Goal: Transaction & Acquisition: Purchase product/service

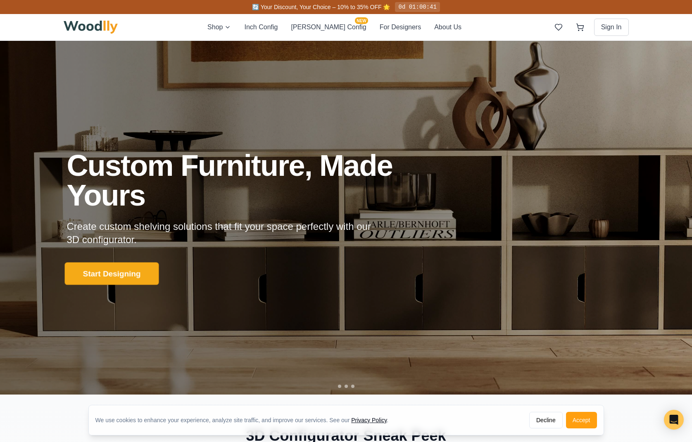
click at [123, 272] on button "Start Designing" at bounding box center [111, 274] width 94 height 23
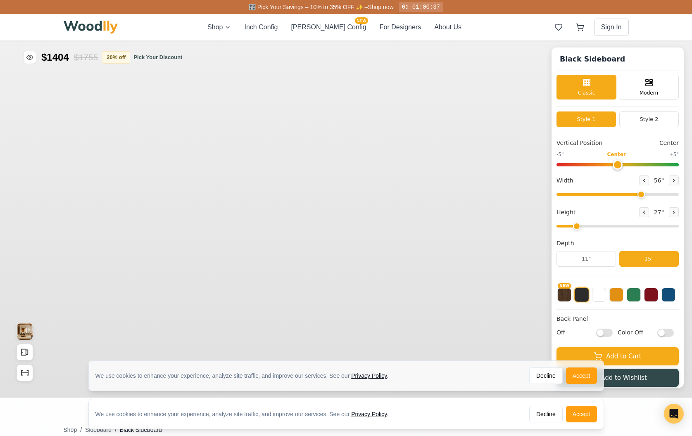
type input "56"
type input "2"
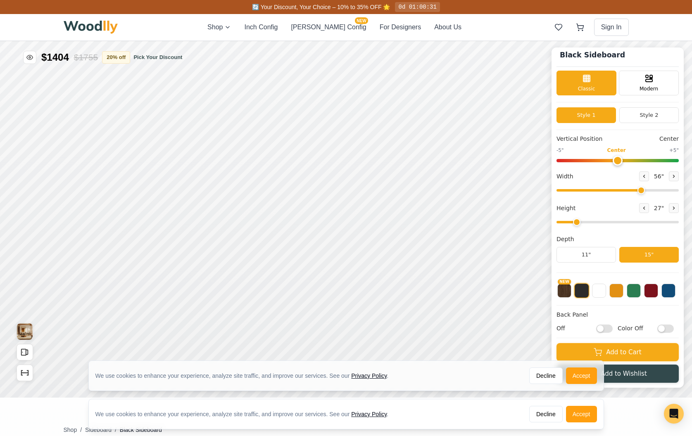
scroll to position [76, 0]
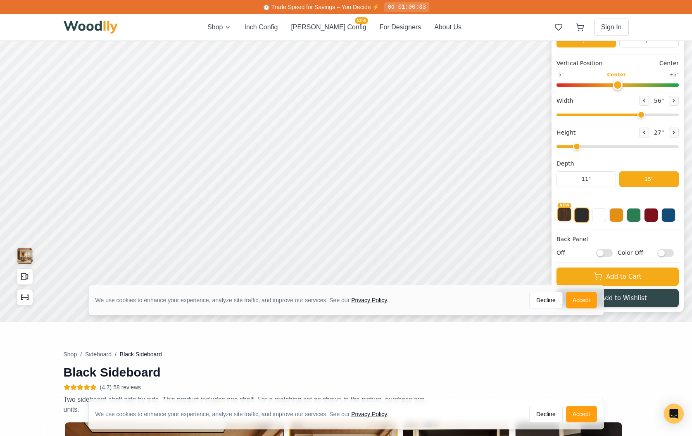
click at [566, 215] on button "NEW" at bounding box center [564, 214] width 14 height 14
click at [587, 214] on button at bounding box center [581, 214] width 14 height 14
click at [606, 216] on button at bounding box center [599, 214] width 14 height 14
click at [623, 216] on button at bounding box center [616, 214] width 14 height 14
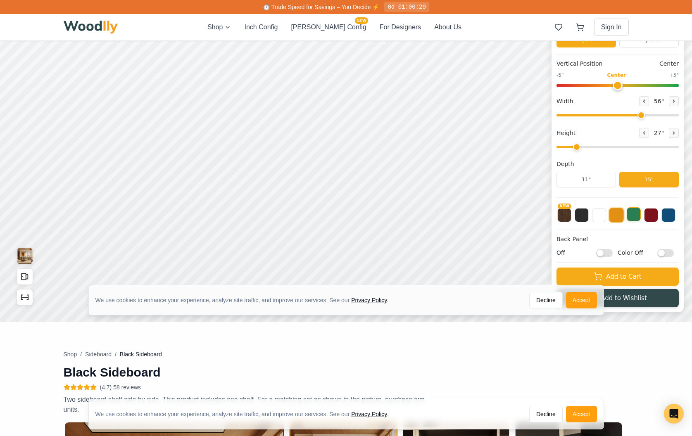
click at [640, 217] on button at bounding box center [633, 214] width 14 height 14
drag, startPoint x: 662, startPoint y: 217, endPoint x: 675, endPoint y: 217, distance: 13.2
click at [658, 217] on button at bounding box center [651, 215] width 14 height 14
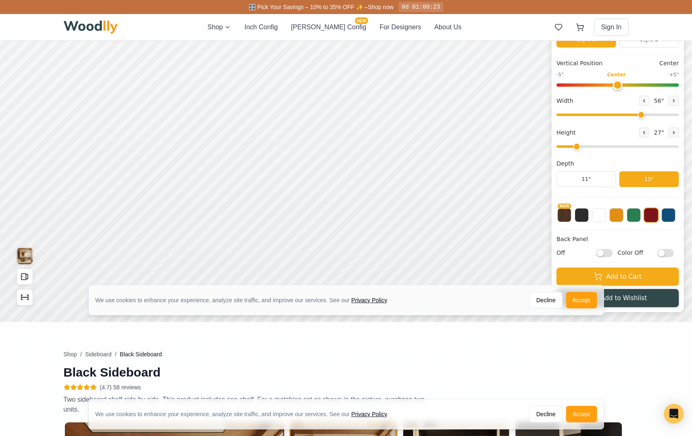
click at [682, 217] on div "Black Sideboard Classic Modern Style 1 Style 2 Vertical Position Center -5" Cen…" at bounding box center [617, 142] width 132 height 340
click at [571, 216] on button "NEW" at bounding box center [564, 214] width 14 height 14
click at [612, 254] on input "Off" at bounding box center [604, 253] width 17 height 8
checkbox input "true"
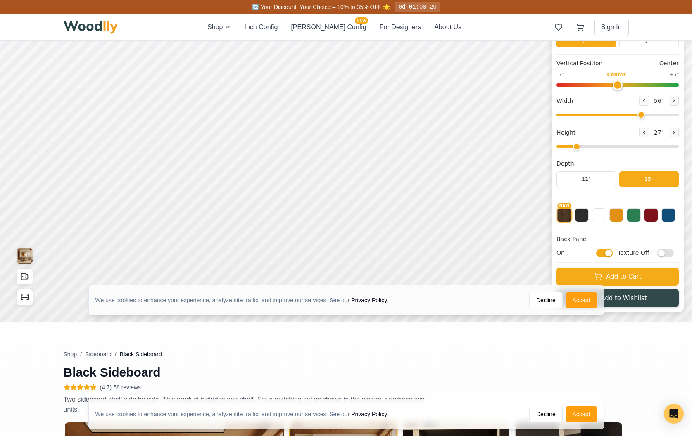
scroll to position [5, 0]
click at [668, 254] on input "Texture Off" at bounding box center [665, 253] width 17 height 8
checkbox input "true"
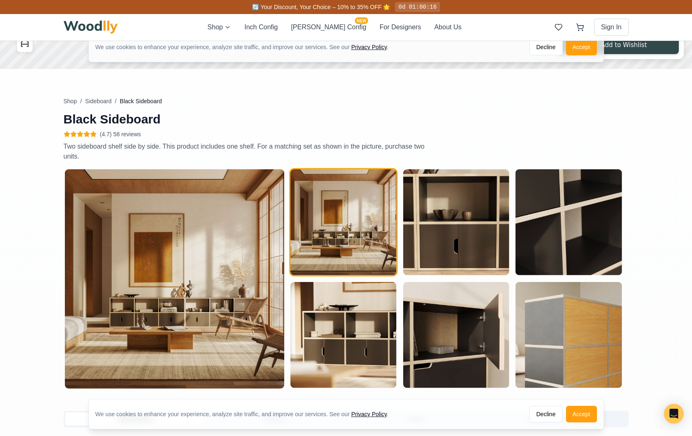
scroll to position [360, 0]
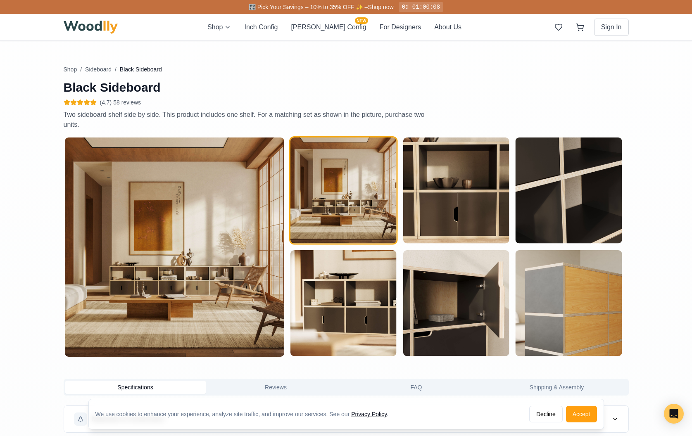
click at [247, 236] on img at bounding box center [174, 246] width 219 height 219
click at [371, 213] on img "button" at bounding box center [343, 190] width 106 height 106
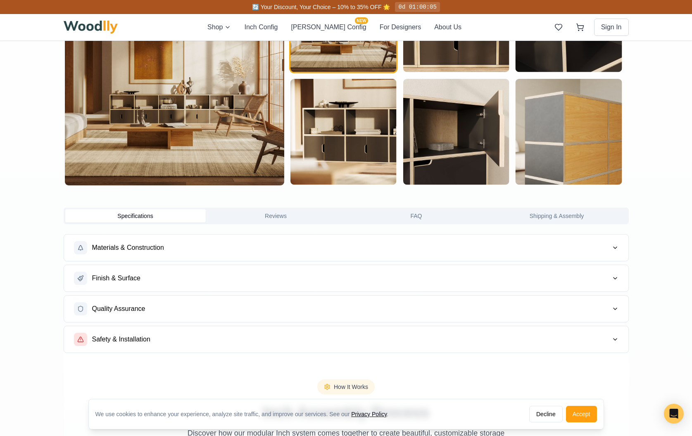
scroll to position [531, 0]
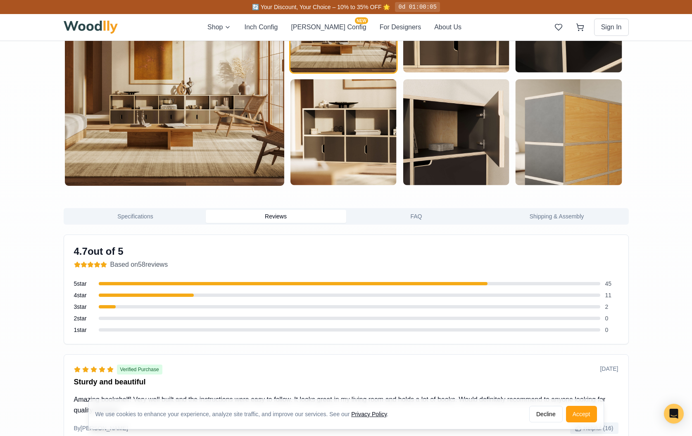
click at [312, 218] on button "Reviews" at bounding box center [276, 216] width 140 height 13
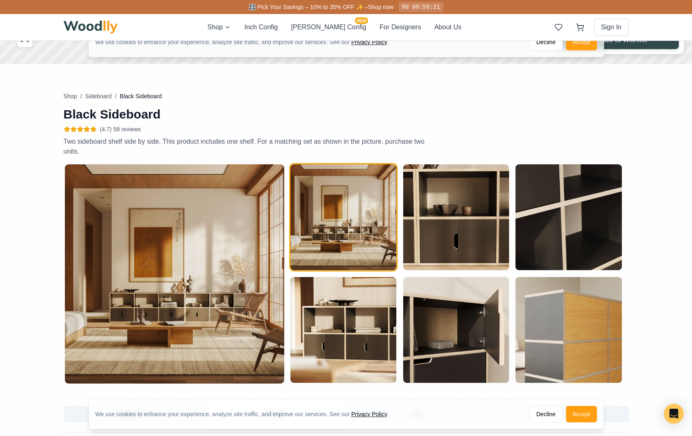
scroll to position [443, 0]
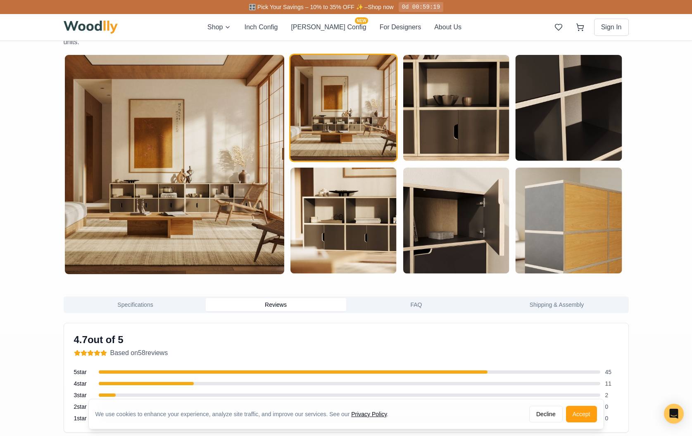
click at [168, 207] on img at bounding box center [174, 164] width 219 height 219
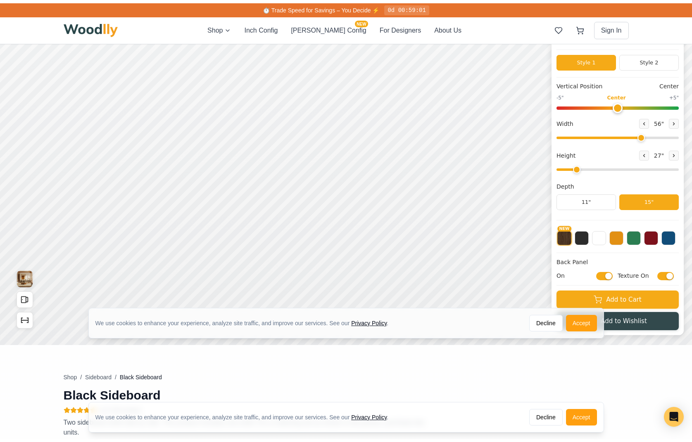
scroll to position [0, 0]
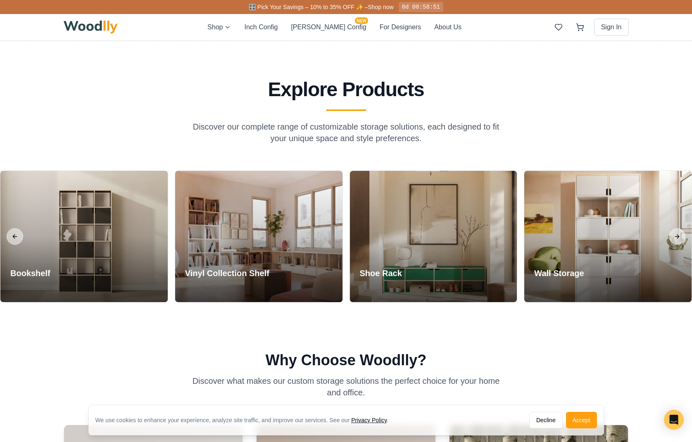
scroll to position [731, 0]
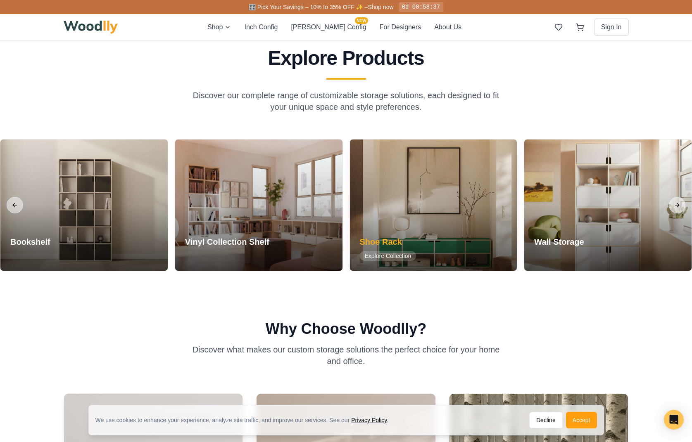
click at [437, 190] on div at bounding box center [433, 205] width 167 height 131
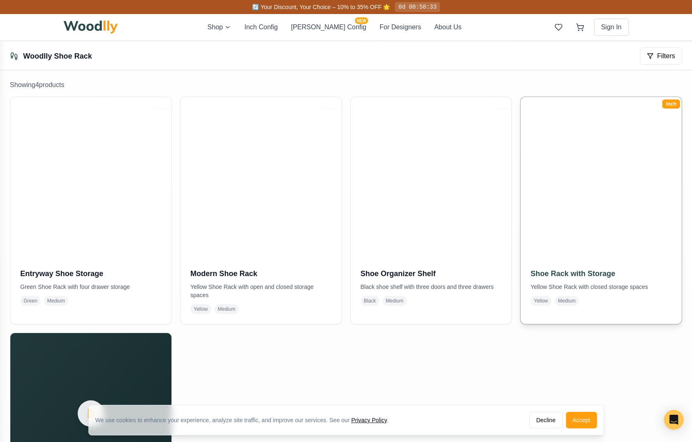
scroll to position [171, 0]
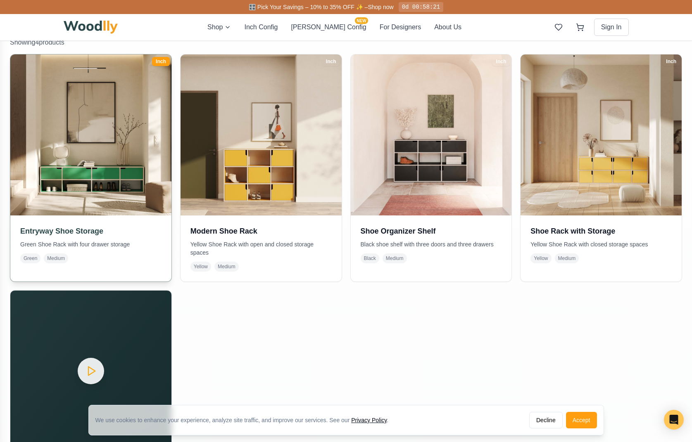
click at [86, 161] on img at bounding box center [90, 134] width 169 height 169
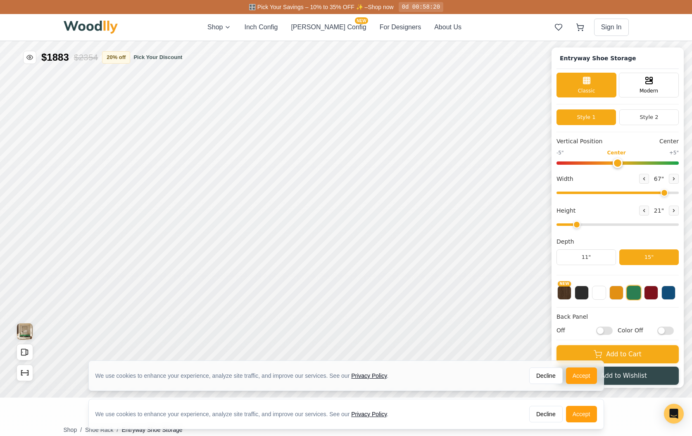
type input "67"
type input "2"
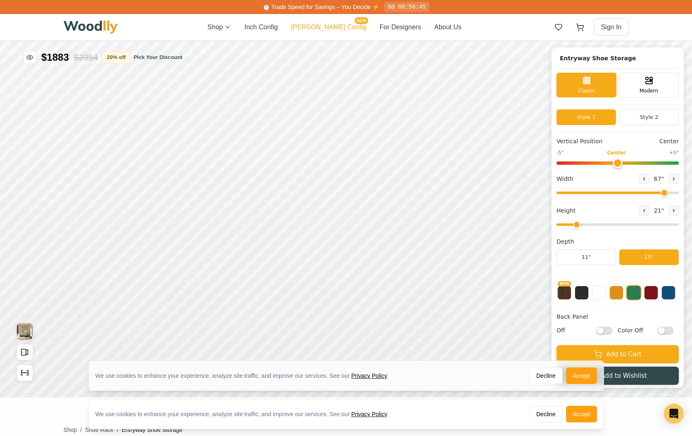
click at [329, 25] on button "[PERSON_NAME] Config NEW" at bounding box center [328, 27] width 75 height 10
type input "67"
type input "2"
click at [109, 31] on img at bounding box center [91, 27] width 55 height 13
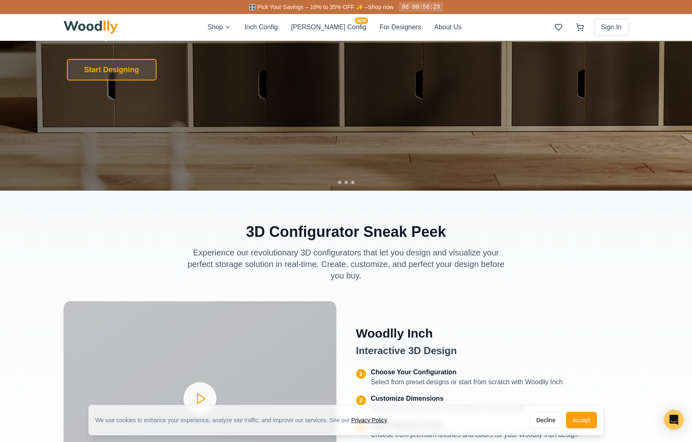
scroll to position [39, 0]
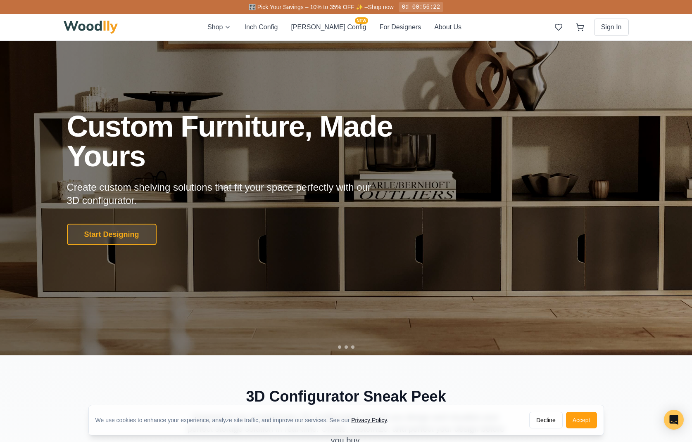
drag, startPoint x: 510, startPoint y: 190, endPoint x: 372, endPoint y: 263, distance: 155.9
click at [510, 190] on div "Custom Furniture, Made Yours Create custom shelving solutions that fit your spa…" at bounding box center [346, 178] width 578 height 134
click at [345, 349] on div at bounding box center [346, 179] width 692 height 354
click at [351, 347] on div at bounding box center [346, 347] width 17 height 3
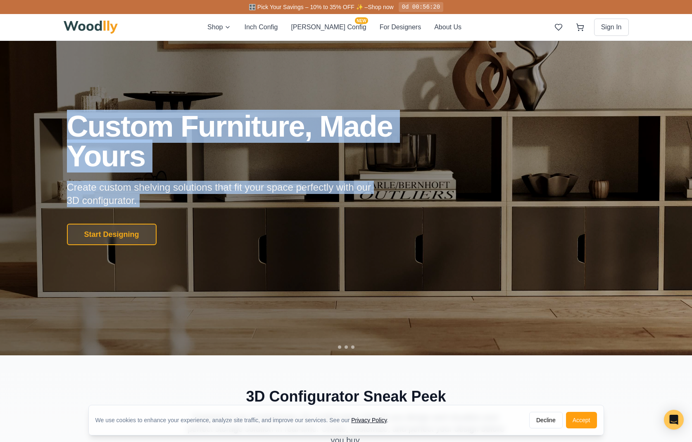
drag, startPoint x: 415, startPoint y: 259, endPoint x: 123, endPoint y: 221, distance: 293.9
click at [121, 220] on div "Custom Furniture, Made Yours Create custom shelving solutions that fit your spa…" at bounding box center [346, 179] width 692 height 354
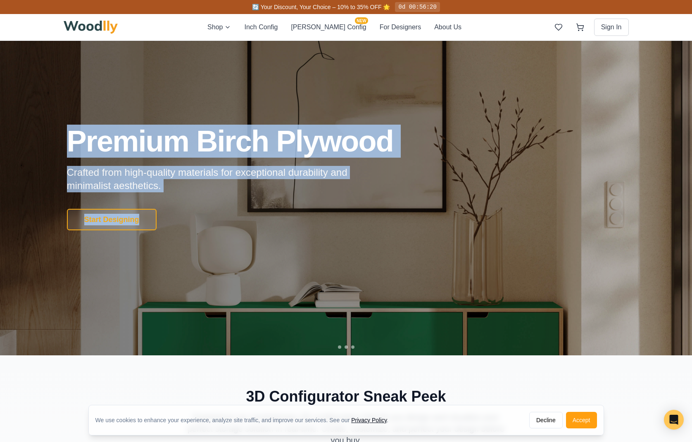
drag, startPoint x: 495, startPoint y: 239, endPoint x: 220, endPoint y: 220, distance: 274.8
click at [220, 220] on div "Premium Birch Plywood Crafted from high-quality materials for exceptional durab…" at bounding box center [346, 179] width 692 height 354
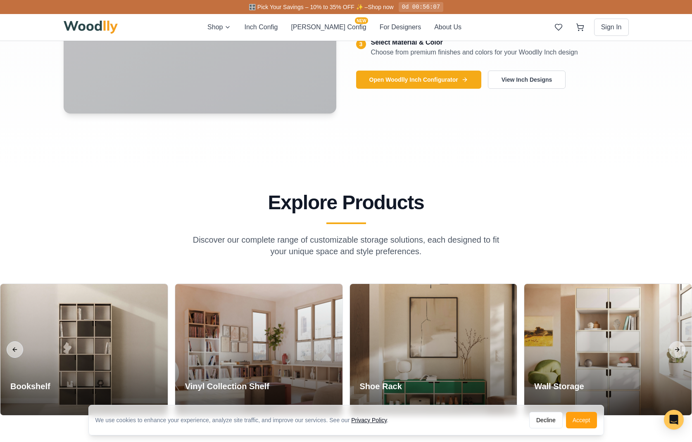
scroll to position [618, 0]
